Goal: Transaction & Acquisition: Purchase product/service

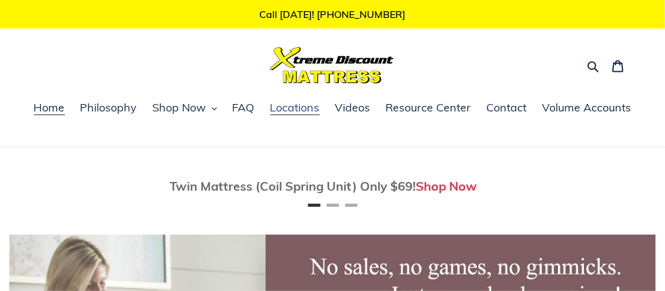
click at [297, 106] on span "Locations" at bounding box center [294, 107] width 49 height 15
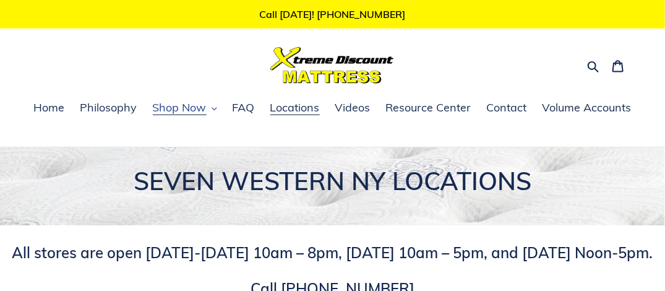
click at [211, 107] on button "Shop Now" at bounding box center [185, 108] width 77 height 19
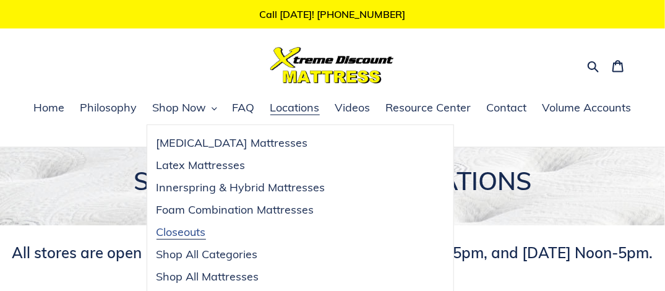
click at [184, 231] on span "Closeouts" at bounding box center [180, 232] width 49 height 15
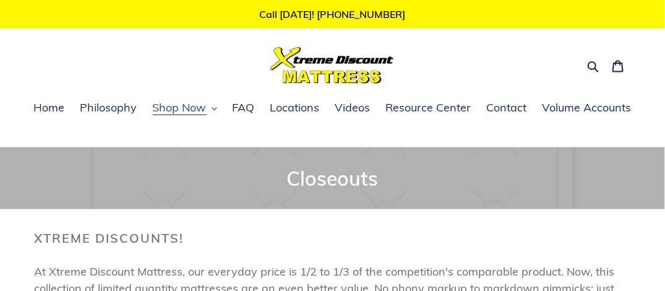
click at [217, 109] on icon "button" at bounding box center [215, 109] width 6 height 6
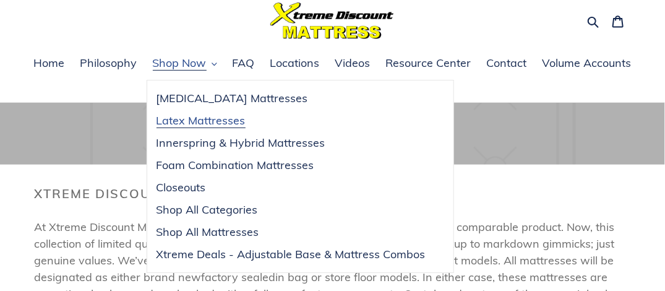
scroll to position [62, 0]
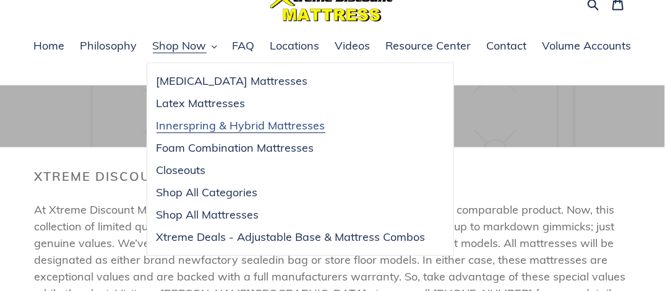
click at [241, 126] on span "Innerspring & Hybrid Mattresses" at bounding box center [240, 125] width 169 height 15
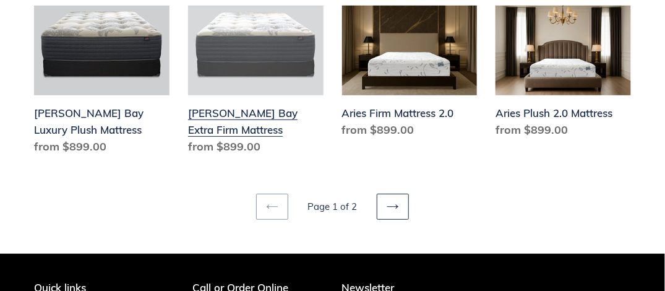
scroll to position [1732, 0]
